Goal: Transaction & Acquisition: Purchase product/service

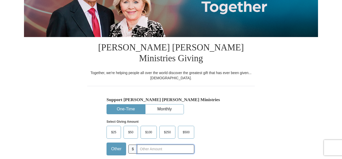
click at [146, 145] on input "text" at bounding box center [165, 149] width 57 height 9
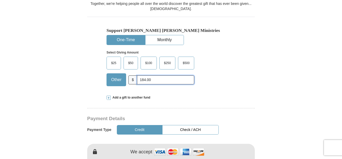
scroll to position [162, 0]
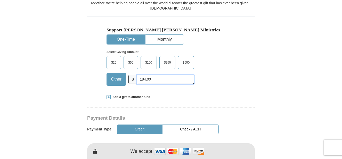
type input "184.00"
click at [180, 125] on button "Check / ACH" at bounding box center [190, 130] width 56 height 10
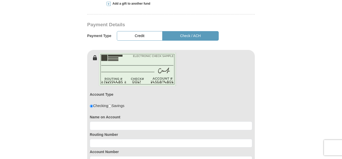
scroll to position [256, 0]
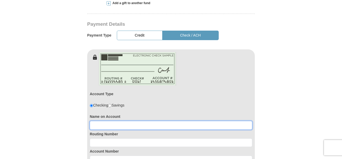
click at [96, 121] on input at bounding box center [171, 125] width 162 height 9
type input "[PERSON_NAME]"
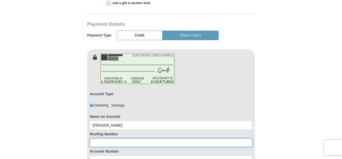
click at [93, 139] on input at bounding box center [171, 143] width 162 height 9
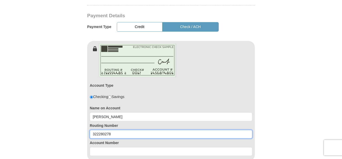
scroll to position [269, 0]
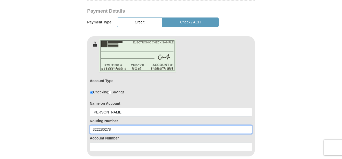
type input "322280278"
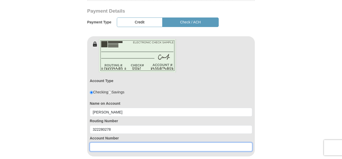
click at [100, 143] on input at bounding box center [171, 147] width 162 height 9
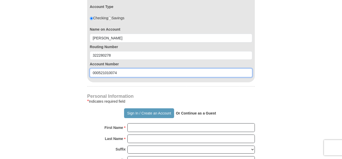
scroll to position [345, 0]
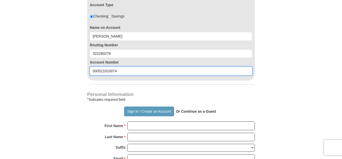
type input "000521010074"
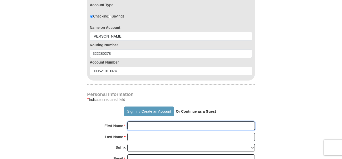
click at [148, 122] on input "First Name *" at bounding box center [190, 126] width 127 height 9
type input "[PERSON_NAME]"
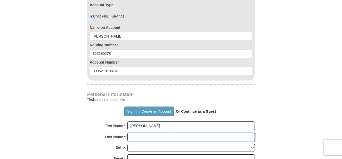
click at [150, 133] on input "Last Name *" at bounding box center [190, 137] width 127 height 9
type input "Polite"
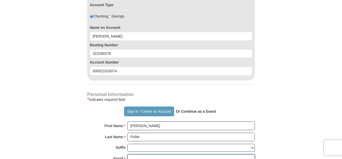
click at [146, 155] on input "Email *" at bounding box center [190, 159] width 127 height 9
click at [194, 110] on strong "Or Continue as a Guest" at bounding box center [196, 112] width 40 height 4
drag, startPoint x: 177, startPoint y: 102, endPoint x: 185, endPoint y: 102, distance: 7.5
click at [178, 110] on strong "Or Continue as a Guest" at bounding box center [196, 112] width 40 height 4
click at [188, 110] on strong "Or Continue as a Guest" at bounding box center [196, 112] width 40 height 4
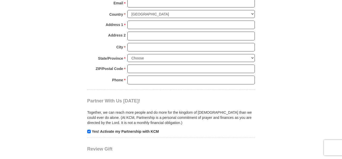
scroll to position [511, 0]
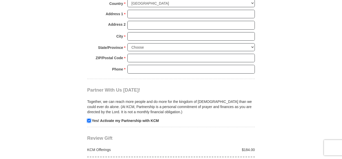
drag, startPoint x: 88, startPoint y: 111, endPoint x: 98, endPoint y: 109, distance: 10.0
click at [89, 119] on input "checkbox" at bounding box center [89, 121] width 4 height 4
checkbox input "false"
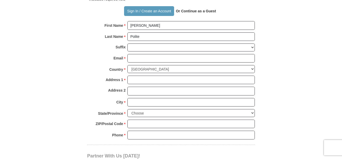
scroll to position [439, 0]
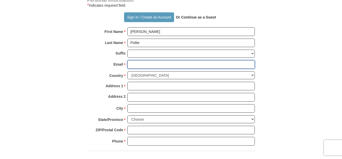
click at [149, 60] on input "Email *" at bounding box center [190, 64] width 127 height 9
type input "[EMAIL_ADDRESS][DOMAIN_NAME]"
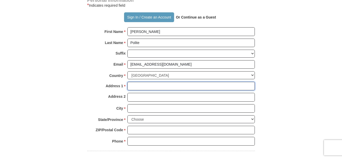
click at [141, 82] on input "Address 1 *" at bounding box center [190, 86] width 127 height 9
type input "[STREET_ADDRESS][PERSON_NAME]"
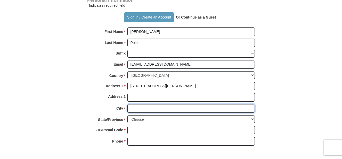
click at [142, 104] on input "City *" at bounding box center [190, 108] width 127 height 9
type input "[GEOGRAPHIC_DATA]"
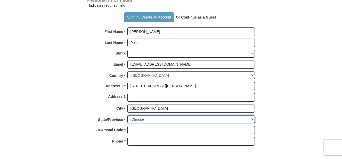
click at [251, 115] on select "Choose [US_STATE] [US_STATE] [US_STATE] [US_STATE] [US_STATE] Armed Forces Amer…" at bounding box center [190, 119] width 127 height 8
select select "CA"
click at [127, 115] on select "Choose [US_STATE] [US_STATE] [US_STATE] [US_STATE] [US_STATE] Armed Forces Amer…" at bounding box center [190, 119] width 127 height 8
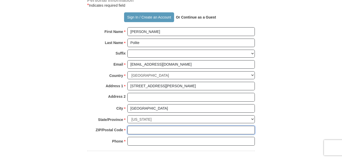
click at [143, 126] on input "ZIP/Postal Code *" at bounding box center [190, 130] width 127 height 9
type input "0"
type input "93536"
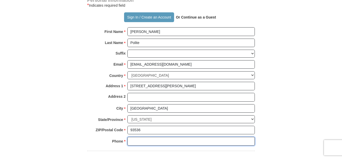
drag, startPoint x: 144, startPoint y: 132, endPoint x: 144, endPoint y: 129, distance: 3.1
click at [144, 137] on input "Phone * *" at bounding box center [190, 141] width 127 height 9
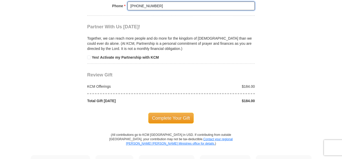
scroll to position [580, 0]
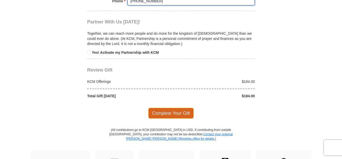
type input "[PHONE_NUMBER]"
click at [166, 108] on span "Complete Your Gift" at bounding box center [171, 113] width 46 height 11
